Goal: Task Accomplishment & Management: Manage account settings

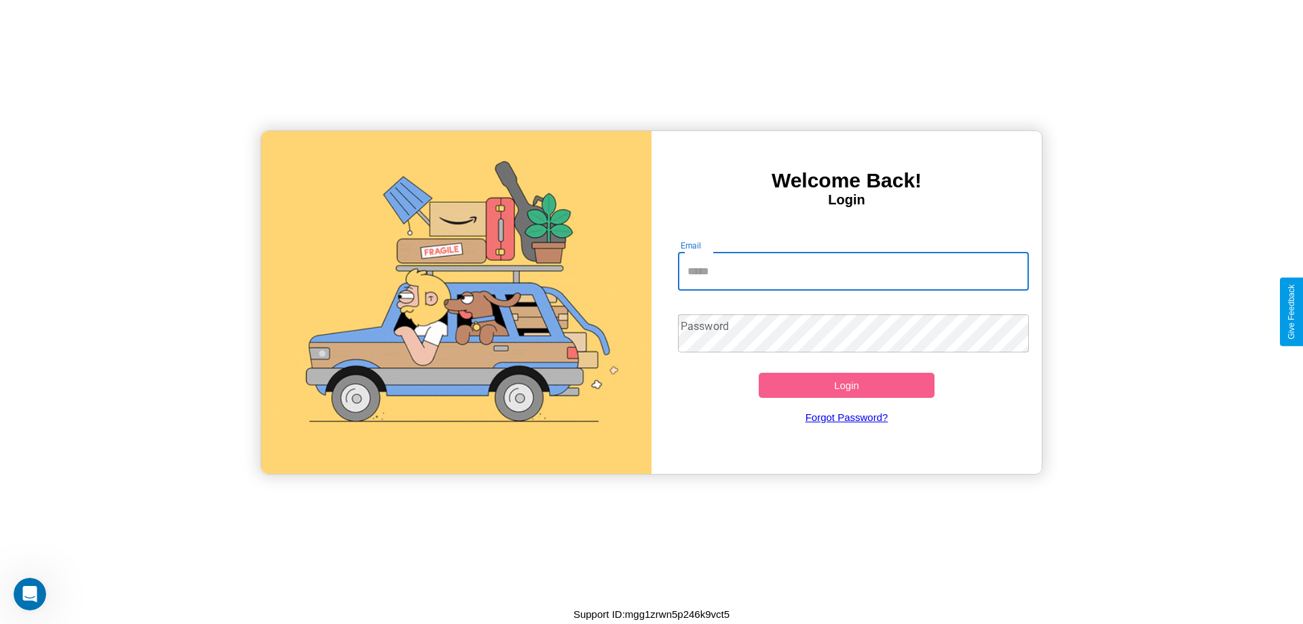
click at [853, 271] on input "Email" at bounding box center [854, 271] width 352 height 38
type input "**********"
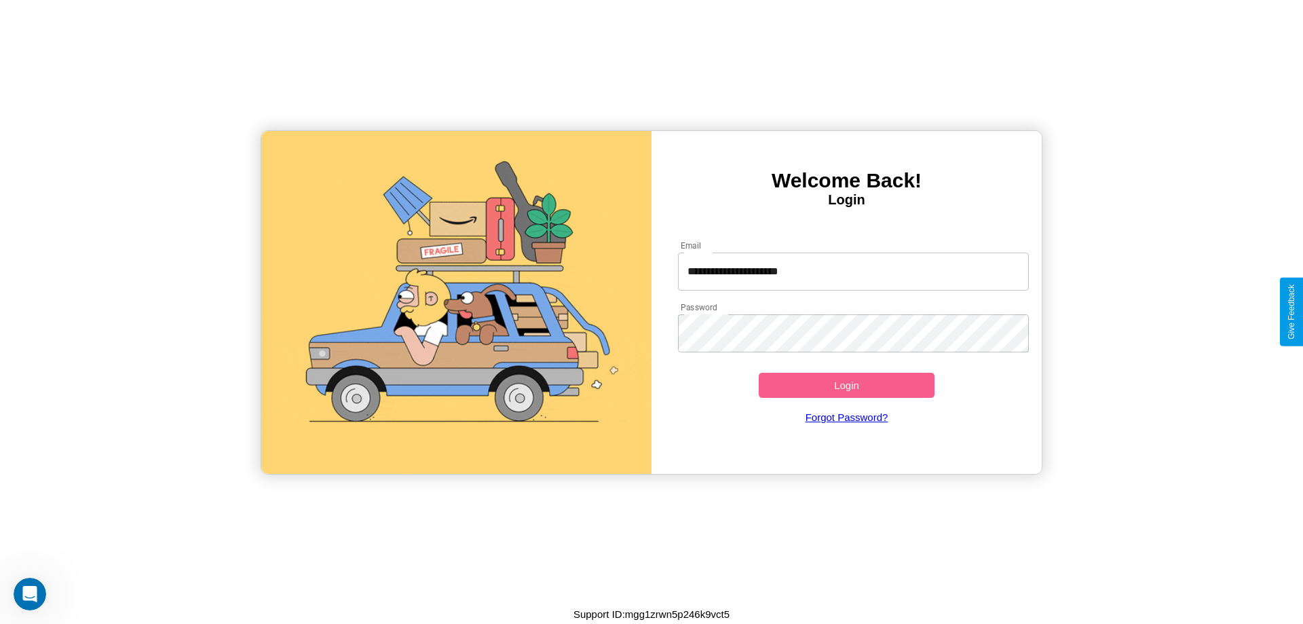
click at [846, 385] on button "Login" at bounding box center [847, 385] width 176 height 25
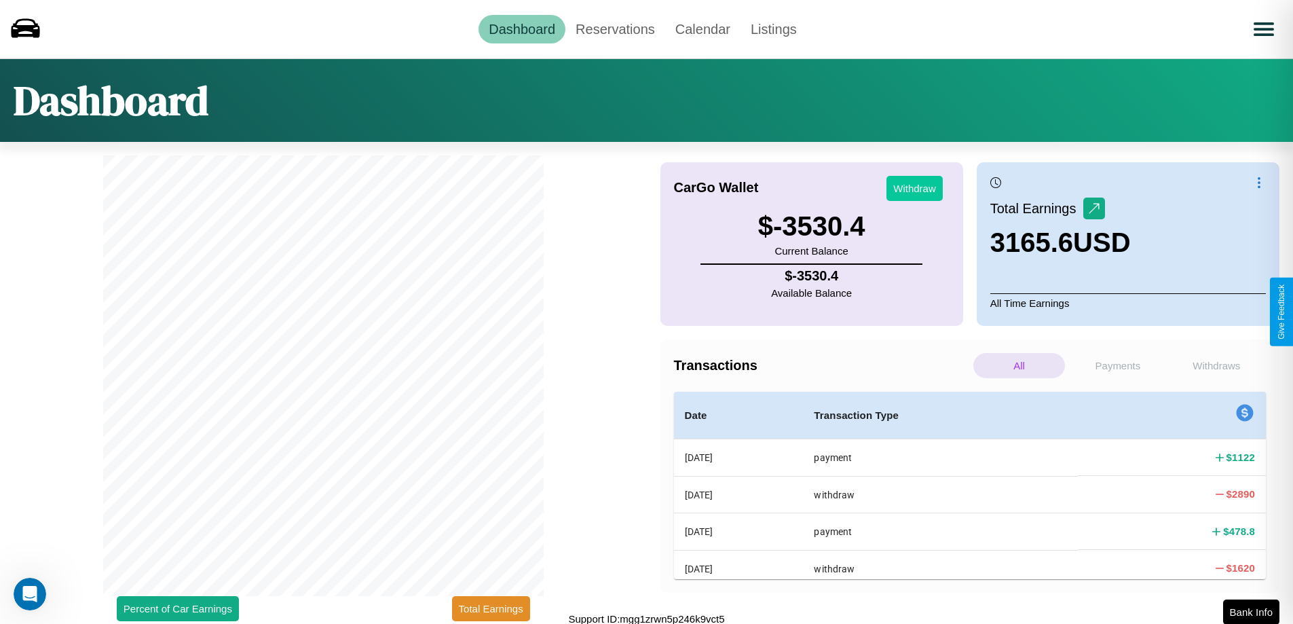
click at [914, 188] on button "Withdraw" at bounding box center [914, 188] width 56 height 25
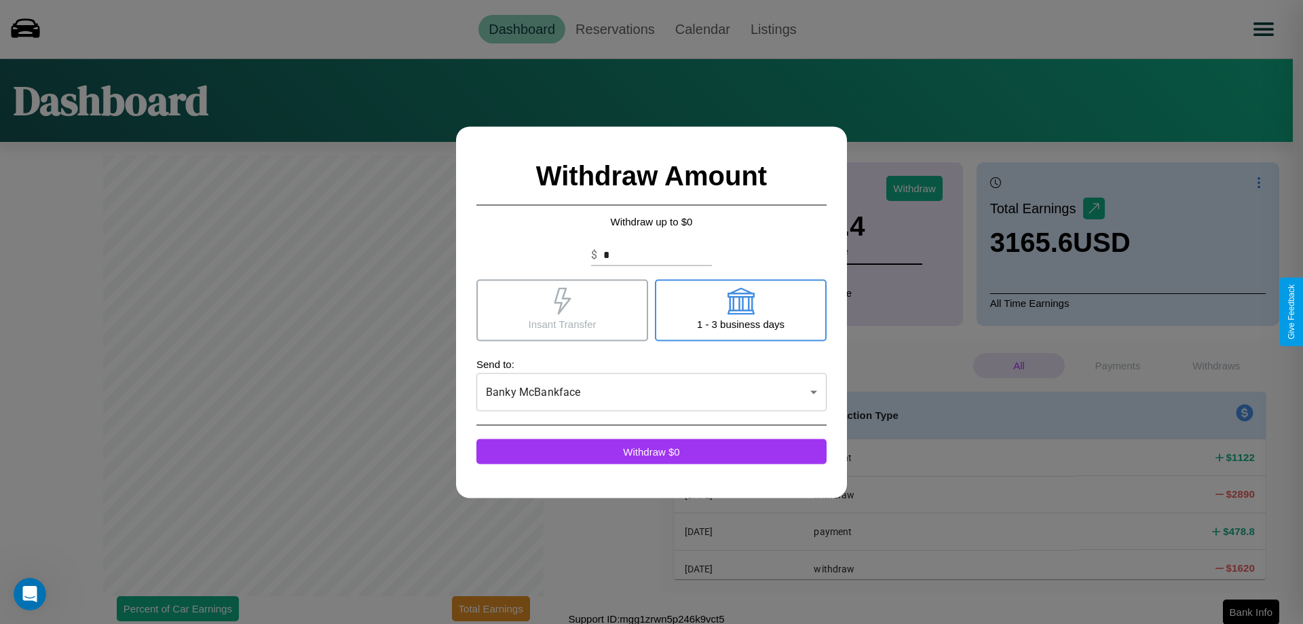
click at [562, 309] on icon at bounding box center [562, 300] width 17 height 27
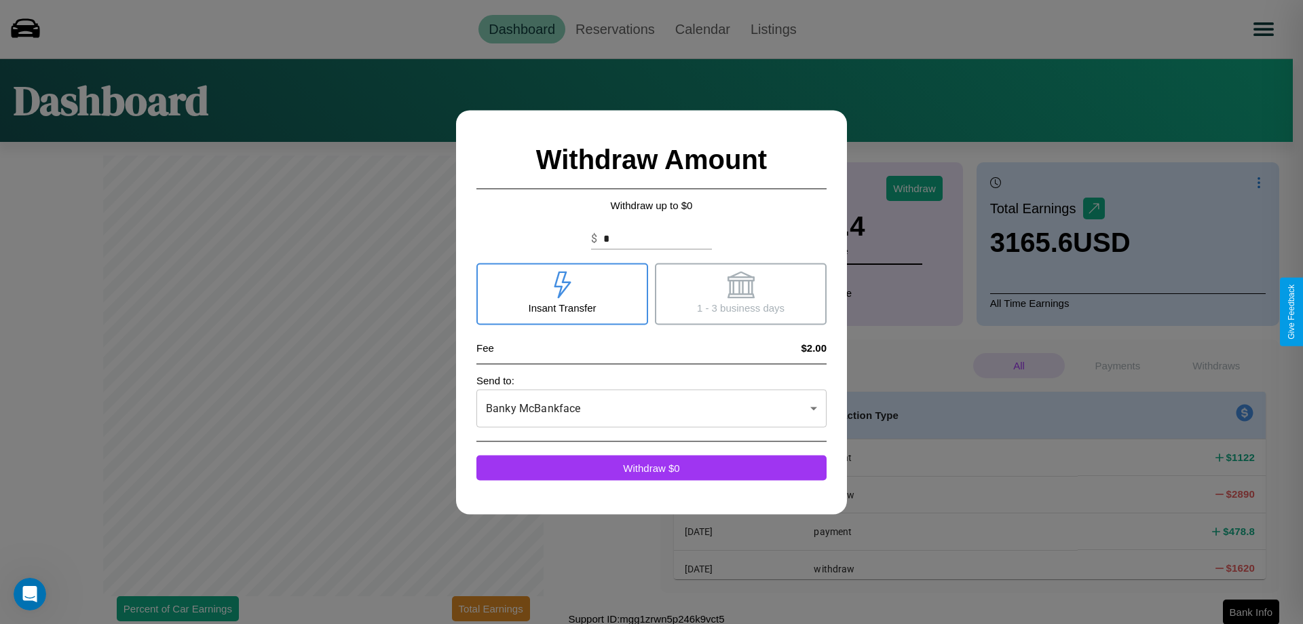
click at [740, 293] on icon at bounding box center [740, 284] width 27 height 27
